Goal: Navigation & Orientation: Find specific page/section

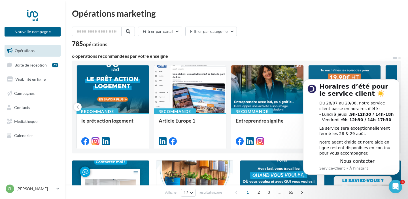
click at [331, 34] on div "Filtrer par canal Filtrer par catégorie" at bounding box center [236, 33] width 329 height 12
click at [396, 82] on icon "Dismiss notification" at bounding box center [397, 81] width 3 height 3
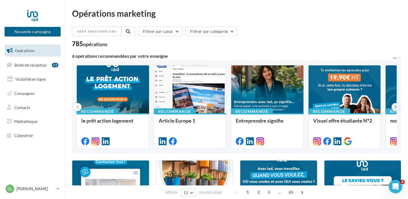
click at [396, 106] on icon at bounding box center [395, 107] width 3 height 6
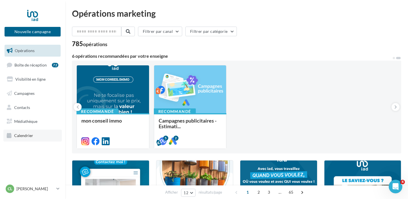
click at [33, 135] on link "Calendrier" at bounding box center [32, 136] width 58 height 12
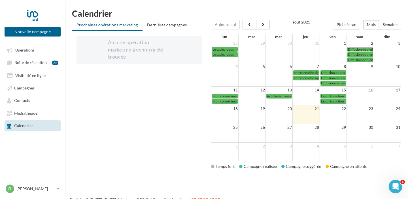
click at [361, 49] on span "Diffusion de biens immos" at bounding box center [366, 49] width 37 height 4
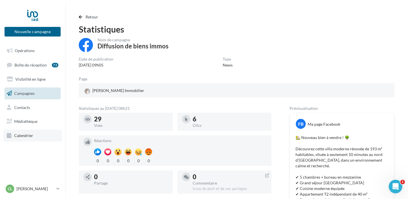
click at [27, 135] on span "Calendrier" at bounding box center [23, 135] width 19 height 5
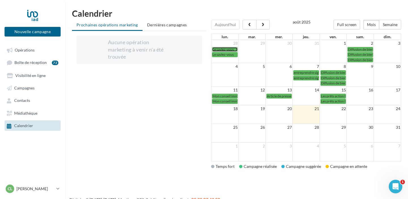
click at [230, 49] on span "Le saviez-vous" at bounding box center [222, 49] width 21 height 4
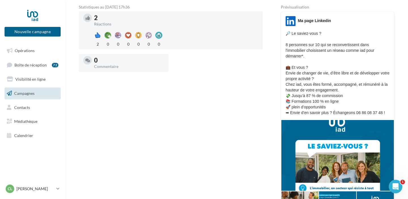
scroll to position [97, 0]
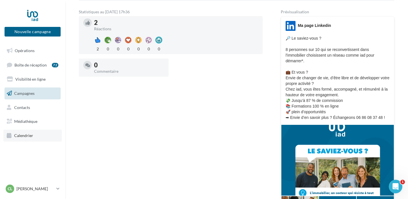
click at [32, 135] on span "Calendrier" at bounding box center [23, 135] width 19 height 5
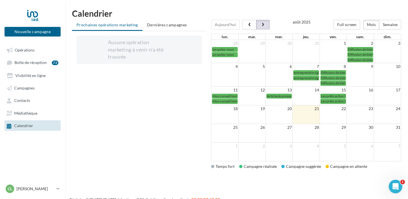
click at [261, 25] on span "button" at bounding box center [263, 25] width 5 height 4
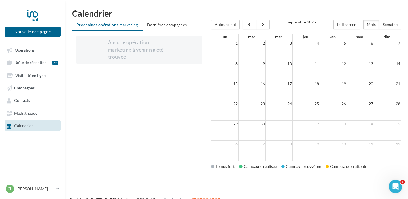
click at [51, 124] on link "Calendrier" at bounding box center [32, 125] width 58 height 10
click at [175, 24] on span "Dernières campagnes" at bounding box center [167, 24] width 40 height 5
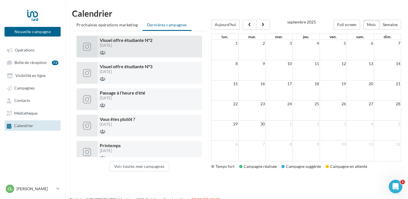
click at [155, 49] on div "Visuel offre étudiante N°2 22/07/2025" at bounding box center [149, 47] width 105 height 22
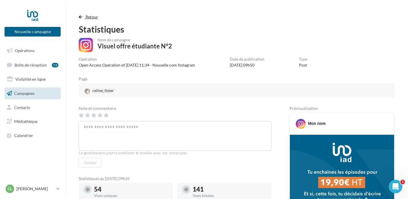
click at [84, 16] on button "Retour" at bounding box center [90, 17] width 22 height 7
click at [29, 135] on span "Calendrier" at bounding box center [23, 135] width 19 height 5
